Goal: Task Accomplishment & Management: Manage account settings

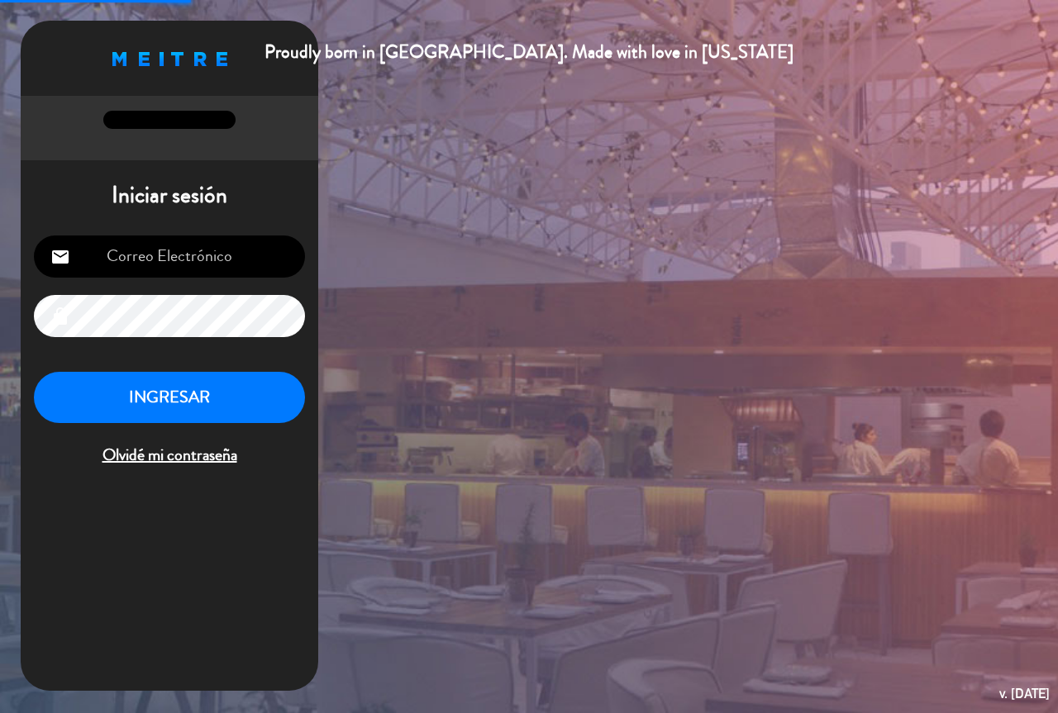
type input "[EMAIL_ADDRESS][DOMAIN_NAME]"
click at [221, 400] on button "INGRESAR" at bounding box center [169, 398] width 271 height 52
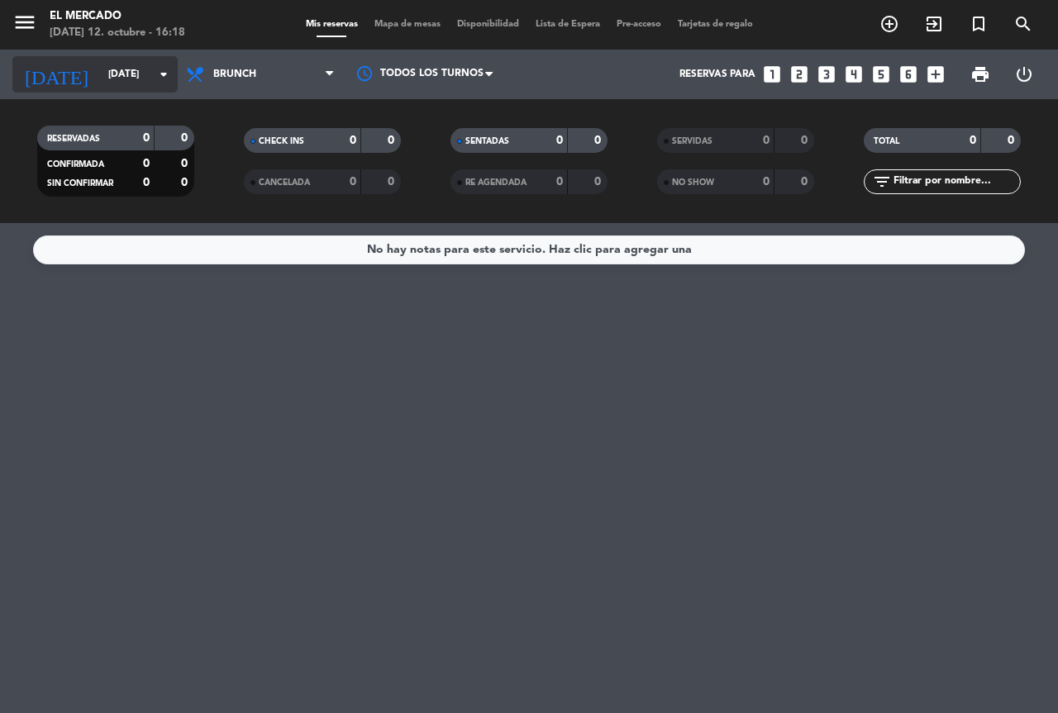
click at [100, 81] on input "[DATE]" at bounding box center [165, 74] width 131 height 28
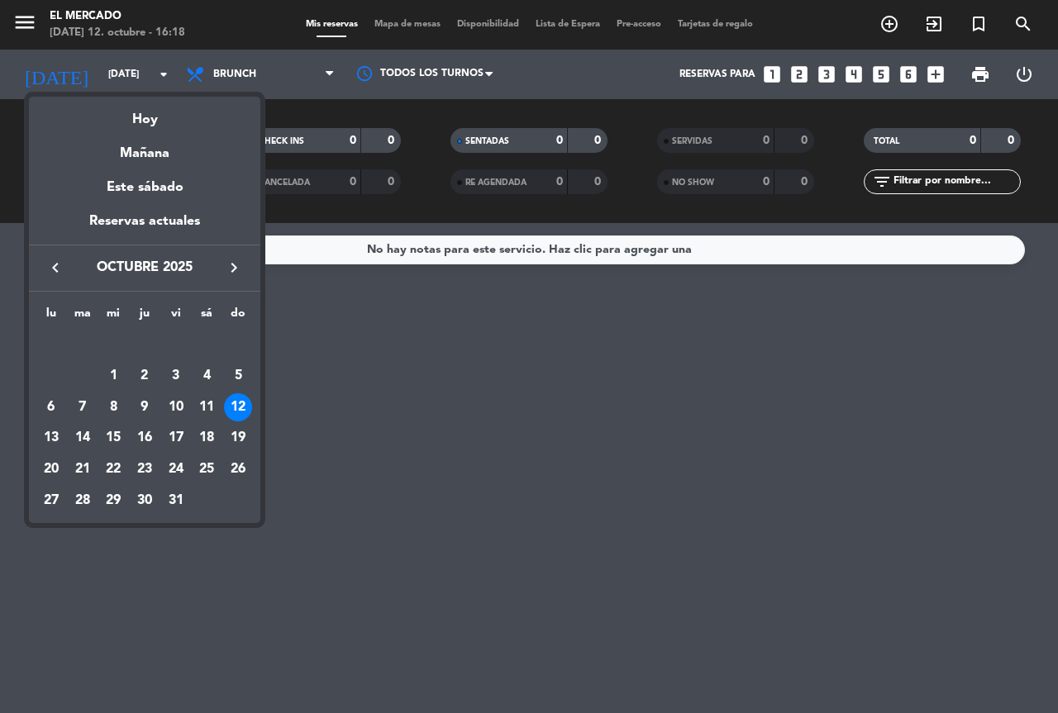
click at [35, 12] on div at bounding box center [529, 356] width 1058 height 713
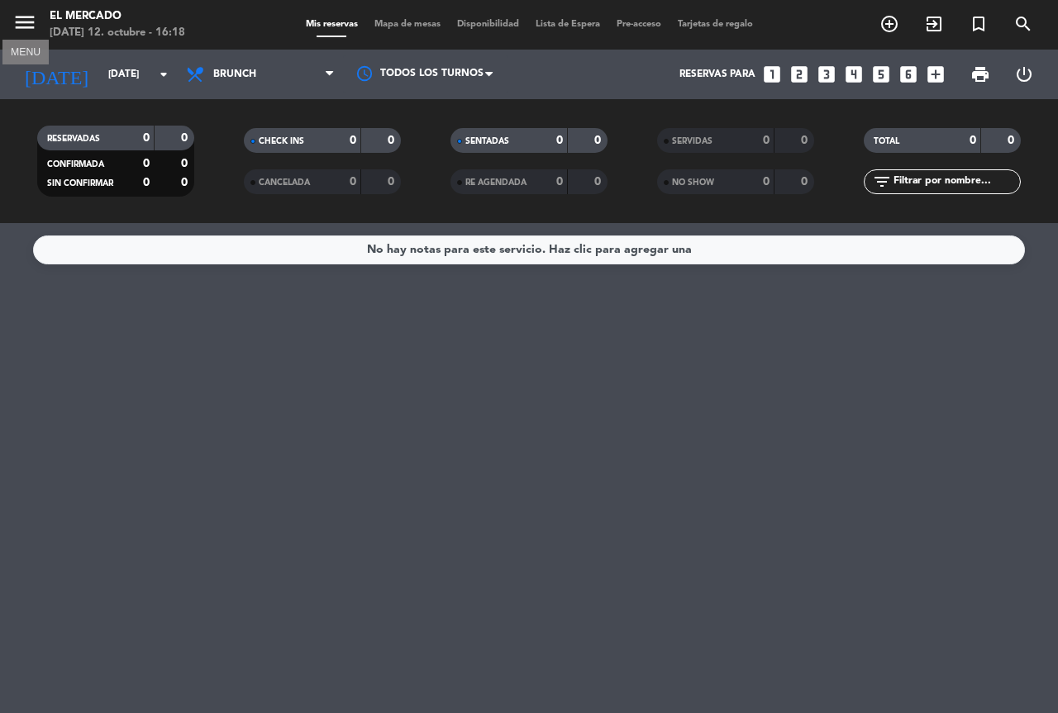
click at [35, 15] on icon "menu" at bounding box center [24, 22] width 25 height 25
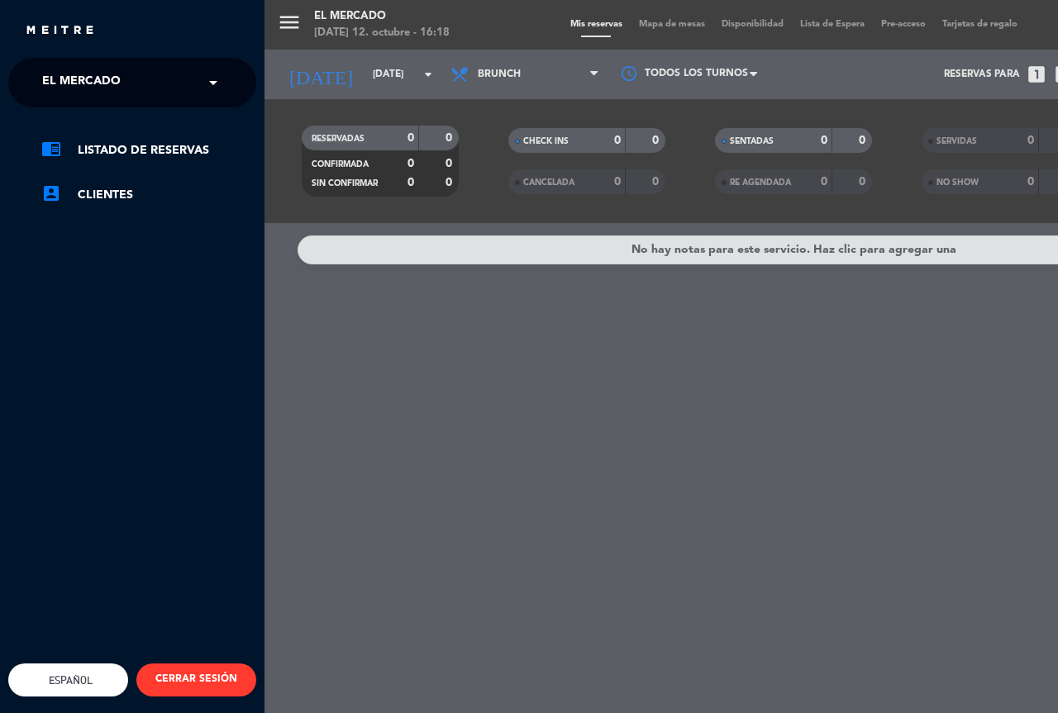
click at [62, 72] on span "El Mercado" at bounding box center [81, 82] width 79 height 35
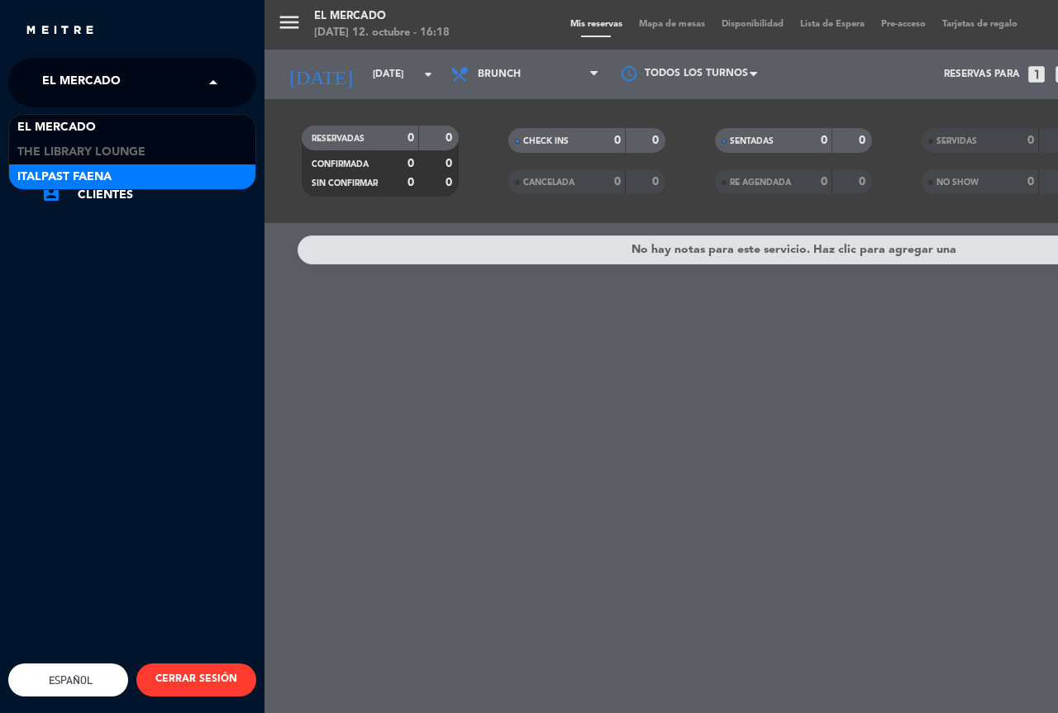
click at [87, 170] on span "Italpast Faena" at bounding box center [64, 177] width 94 height 19
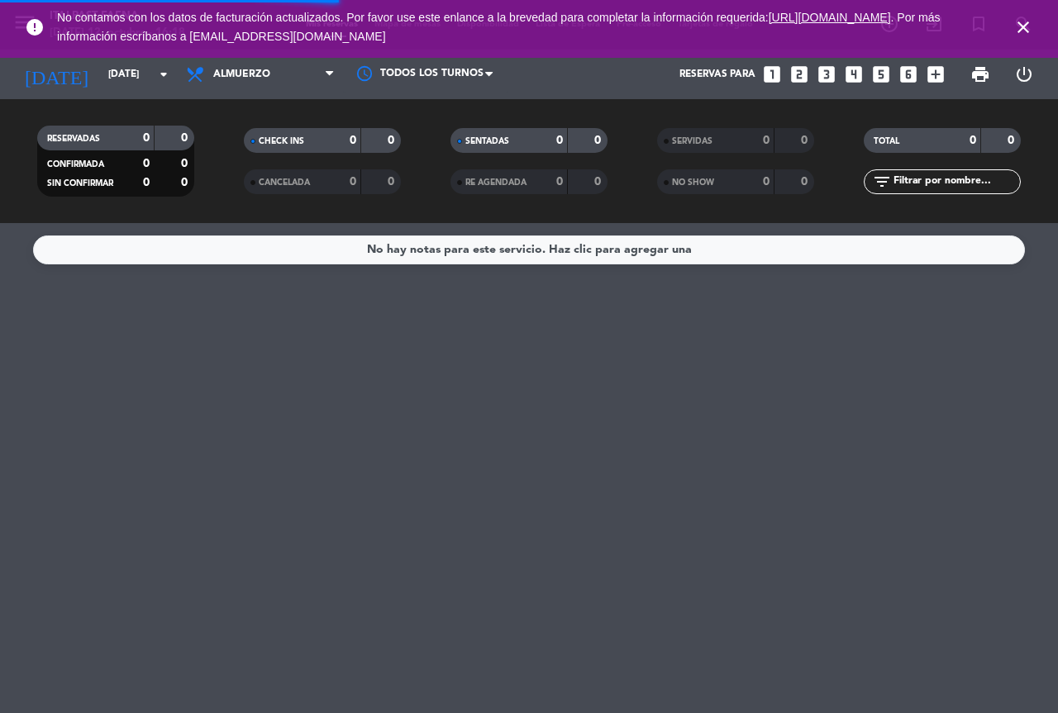
click at [1026, 32] on icon "close" at bounding box center [1023, 27] width 20 height 20
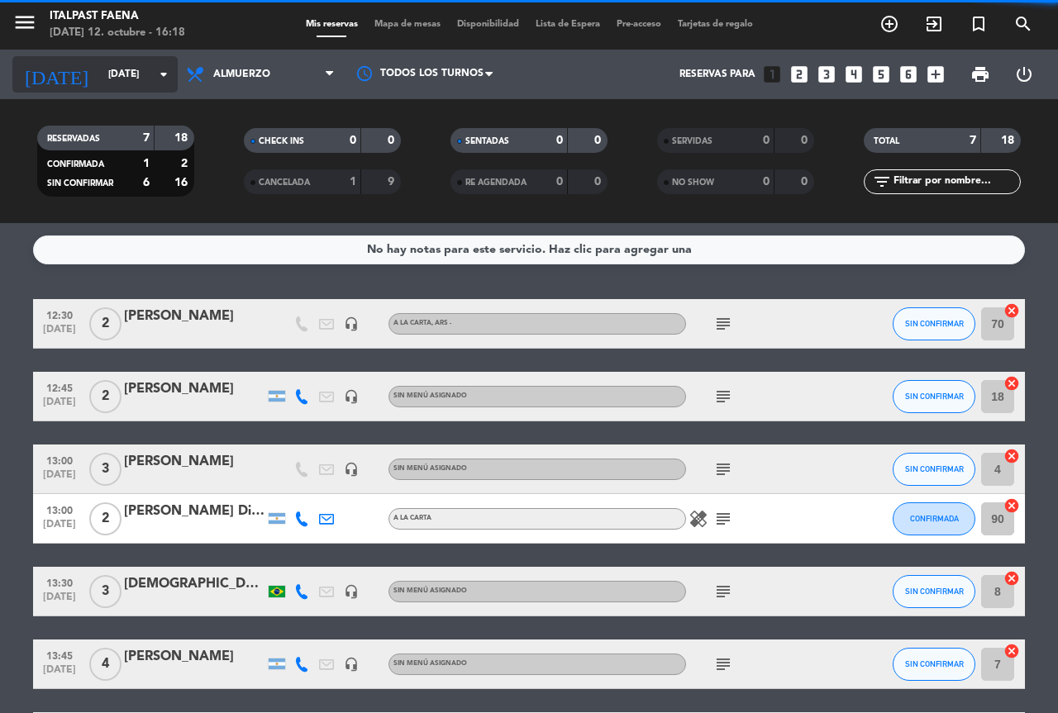
click at [117, 79] on input "[DATE]" at bounding box center [165, 74] width 131 height 28
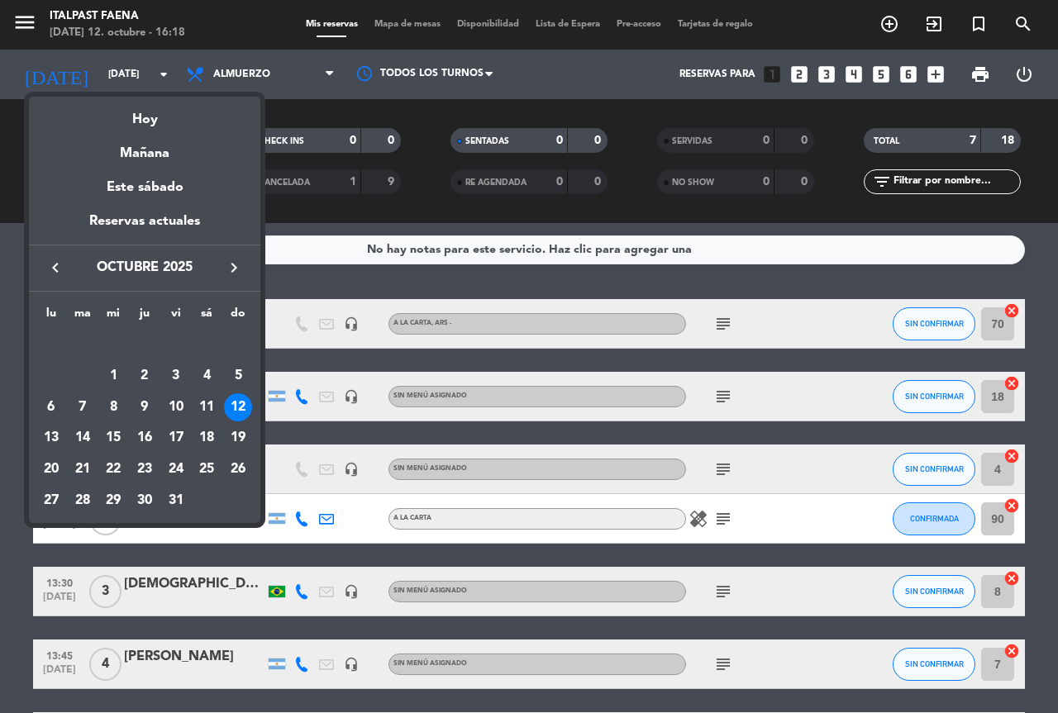
click at [288, 86] on div at bounding box center [529, 356] width 1058 height 713
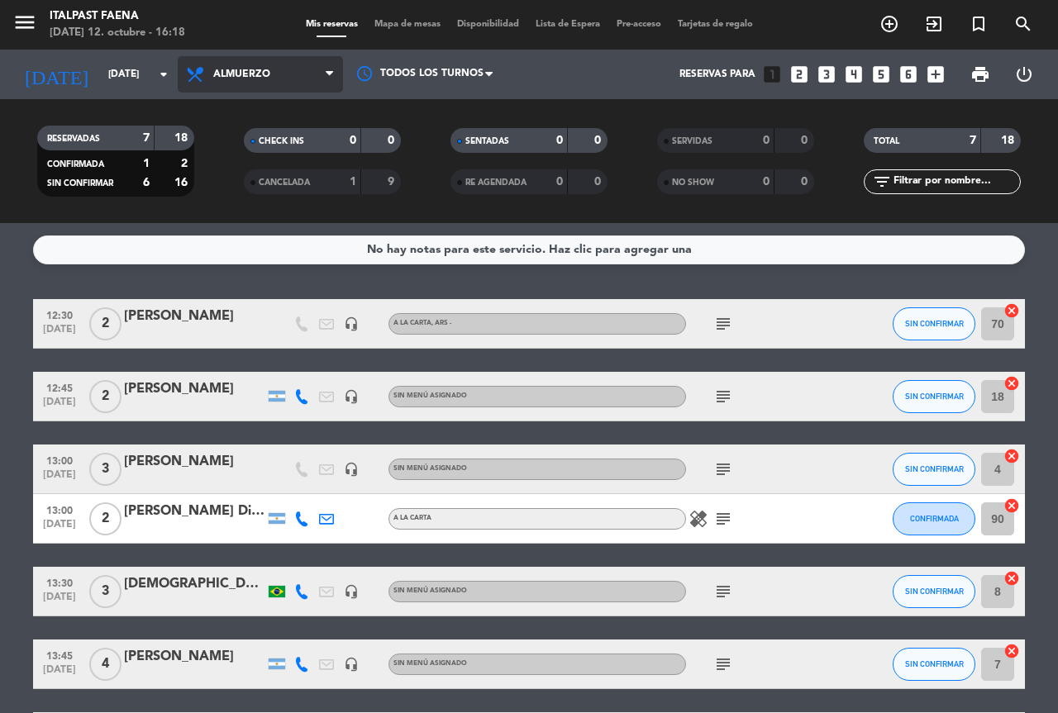
click at [289, 66] on span "Almuerzo" at bounding box center [260, 74] width 165 height 36
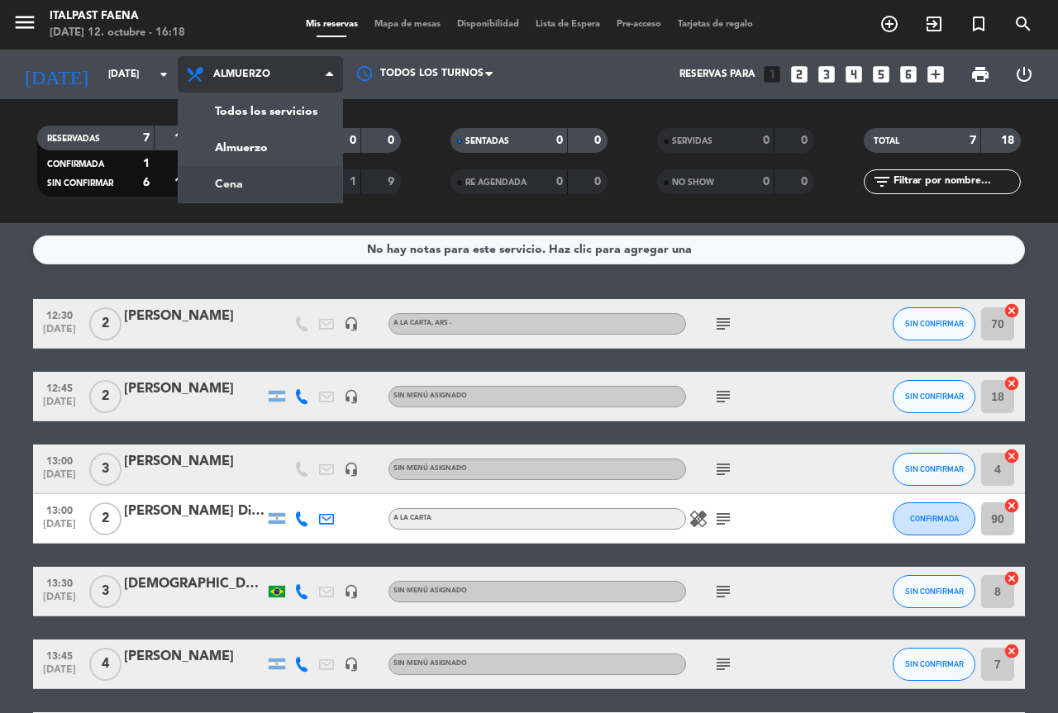
click at [285, 177] on div "menu Italpast Faena [DATE] 12. octubre - 16:18 Mis reservas Mapa de mesas Dispo…" at bounding box center [529, 111] width 1058 height 223
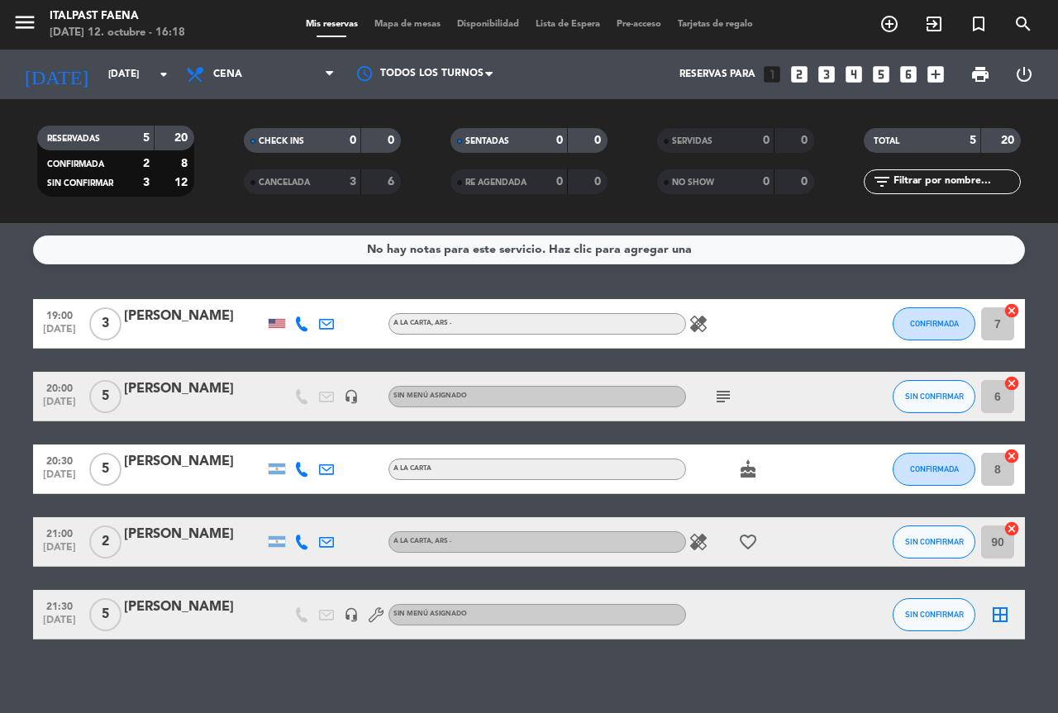
click at [697, 323] on icon "healing" at bounding box center [698, 324] width 20 height 20
click at [726, 398] on icon "subject" at bounding box center [723, 397] width 20 height 20
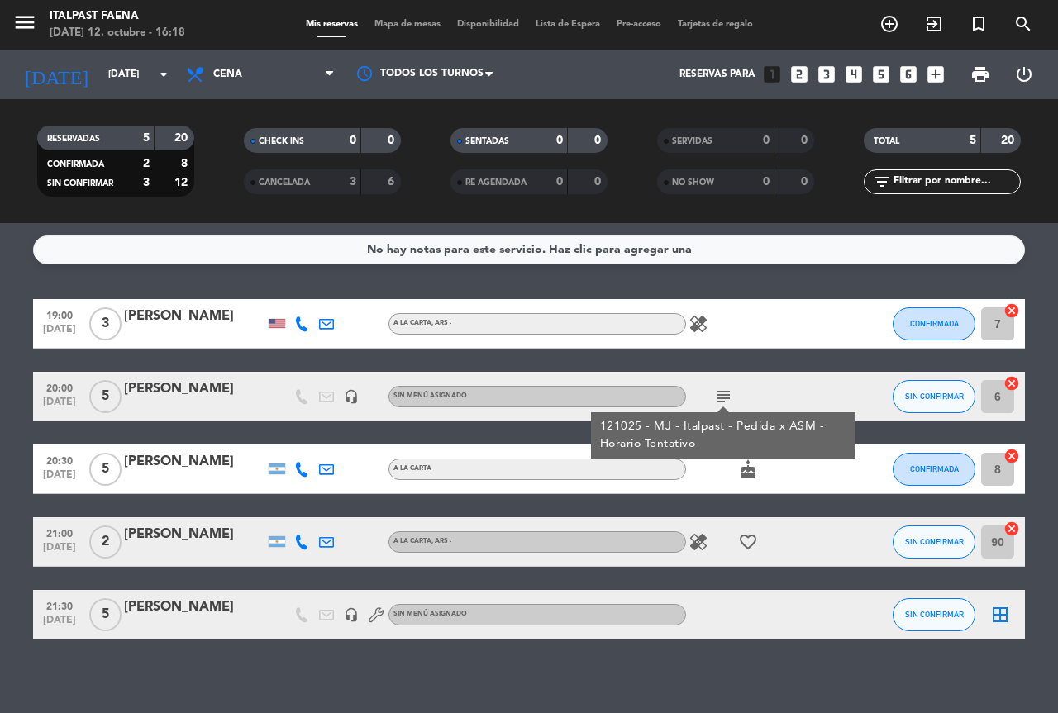
click at [754, 472] on icon "cake" at bounding box center [748, 469] width 20 height 20
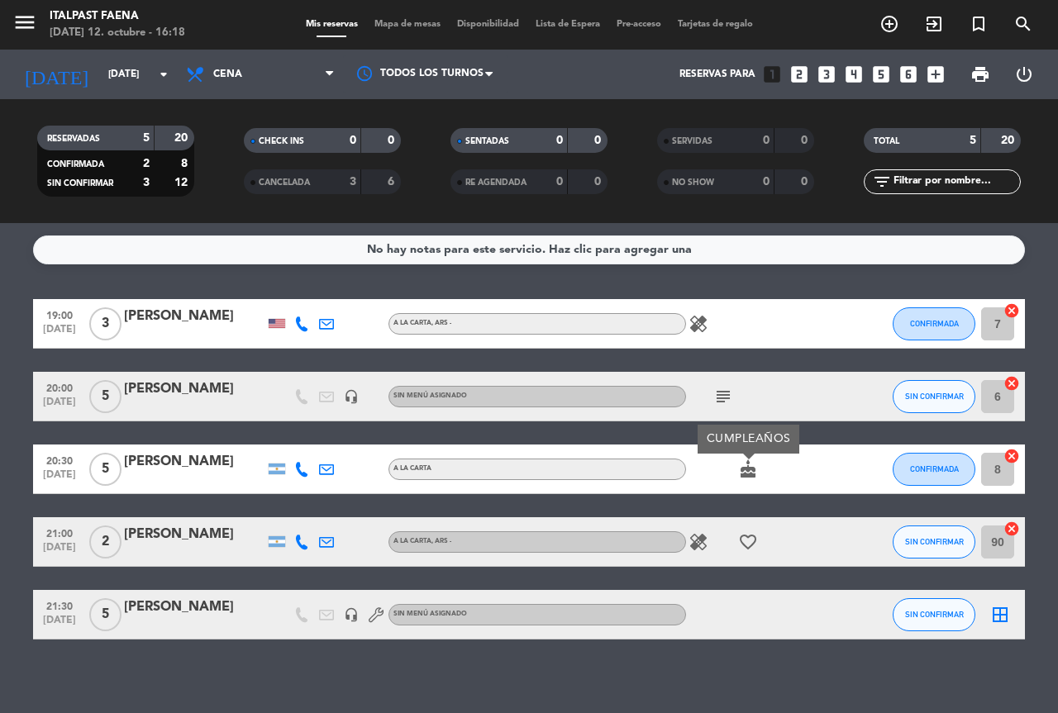
click at [693, 662] on div "No hay notas para este servicio. Haz clic para agregar una 19:00 [DATE] 3 [PERS…" at bounding box center [529, 468] width 1058 height 490
click at [973, 77] on span "print" at bounding box center [980, 74] width 20 height 20
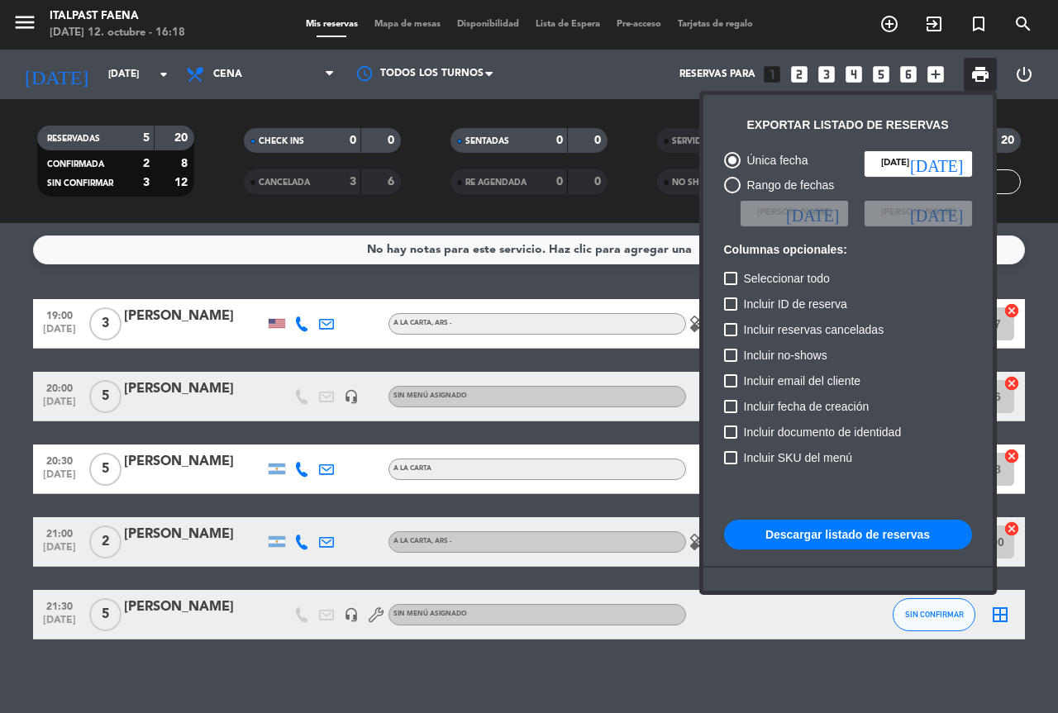
click at [808, 530] on button "Descargar listado de reservas" at bounding box center [848, 535] width 248 height 30
click at [672, 664] on div at bounding box center [529, 356] width 1058 height 713
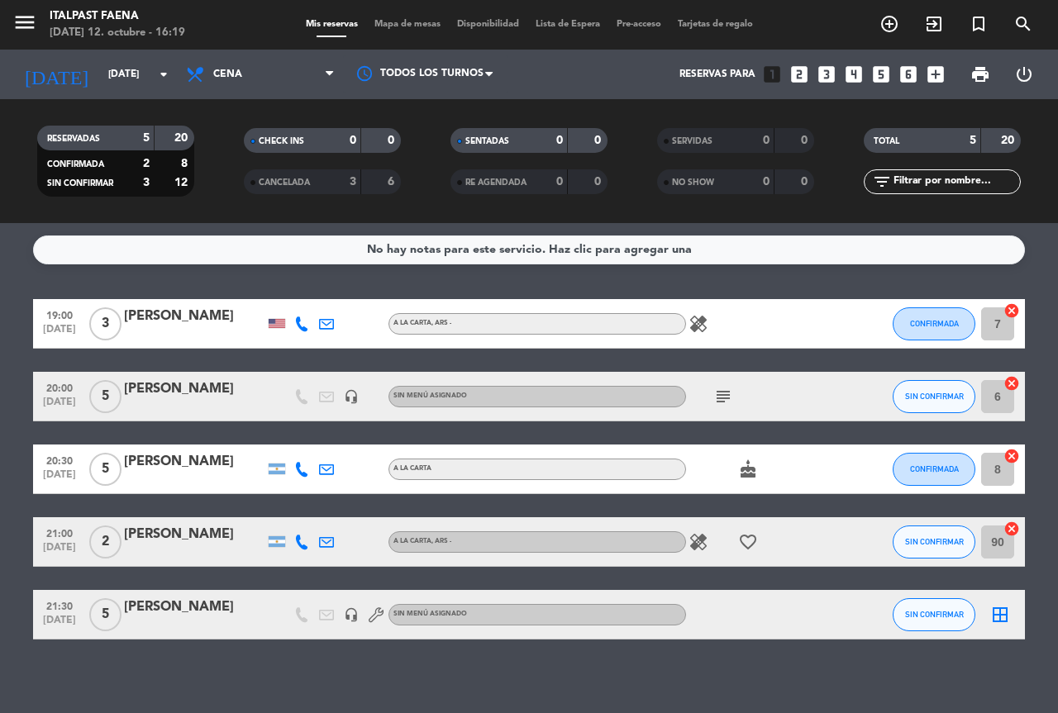
click at [707, 320] on icon "healing" at bounding box center [698, 324] width 20 height 20
click at [704, 543] on icon "healing" at bounding box center [698, 542] width 20 height 20
click at [746, 545] on icon "favorite_border" at bounding box center [748, 542] width 20 height 20
click at [743, 464] on icon "cake" at bounding box center [748, 469] width 20 height 20
click at [713, 397] on icon "subject" at bounding box center [723, 397] width 20 height 20
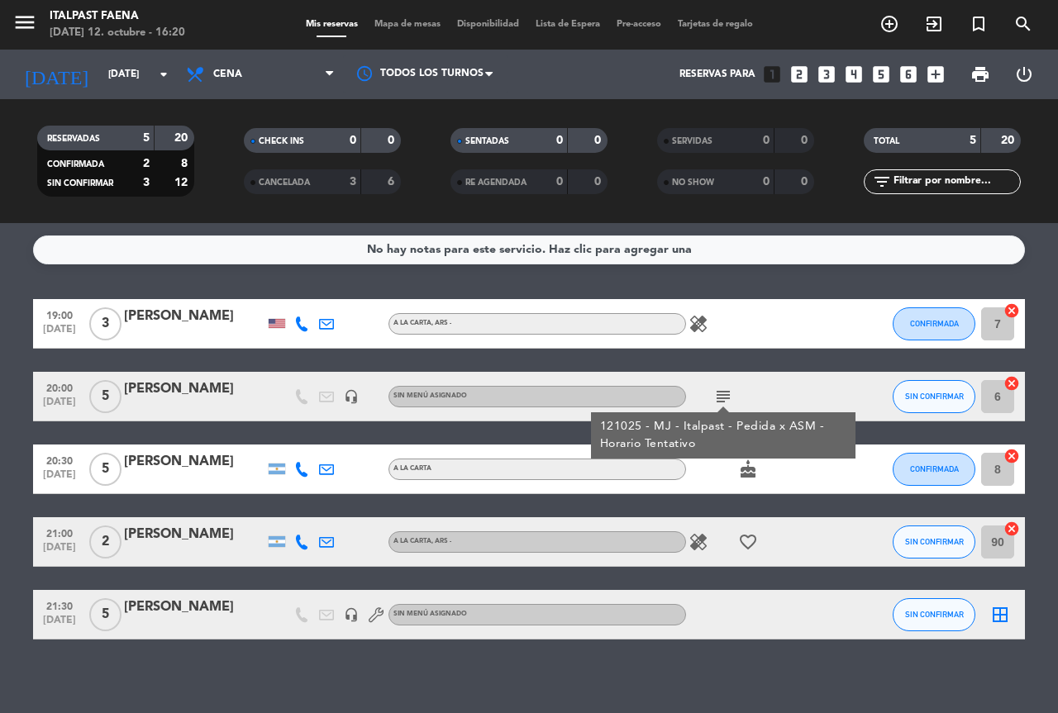
click at [693, 326] on icon "healing" at bounding box center [698, 324] width 20 height 20
